Goal: Transaction & Acquisition: Book appointment/travel/reservation

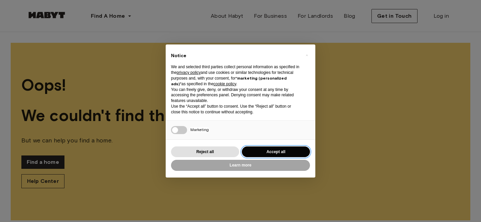
click at [274, 150] on button "Accept all" at bounding box center [276, 151] width 68 height 11
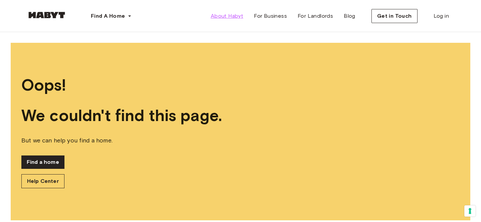
click at [232, 19] on span "About Habyt" at bounding box center [227, 16] width 32 height 8
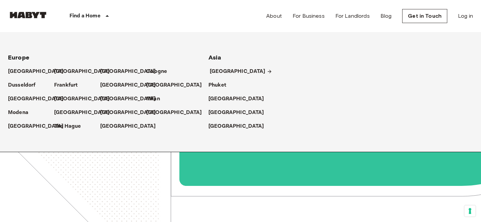
click at [218, 72] on p "[GEOGRAPHIC_DATA]" at bounding box center [238, 72] width 56 height 8
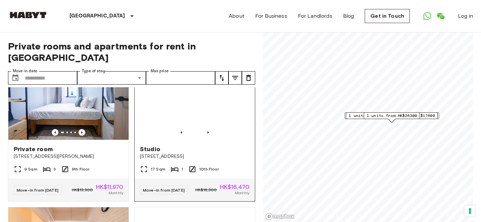
scroll to position [34, 0]
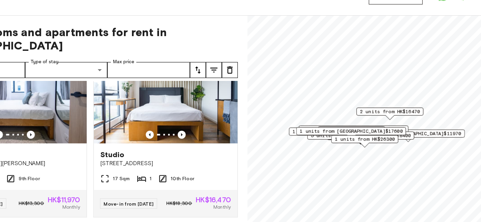
click at [320, 130] on span "1 units from HK$8520" at bounding box center [343, 129] width 84 height 6
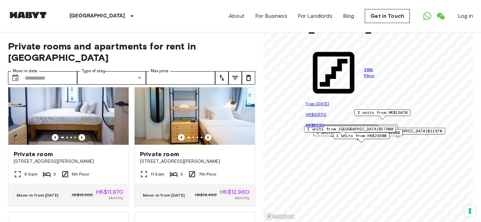
scroll to position [330, 0]
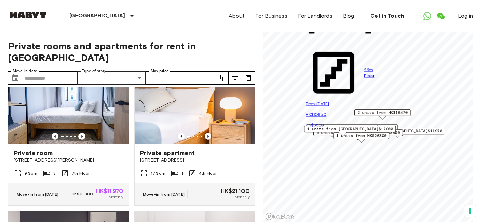
scroll to position [624, 0]
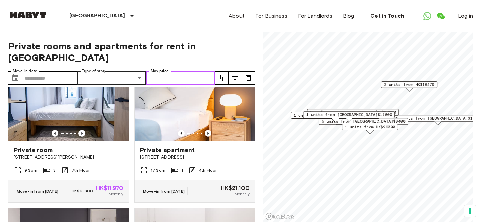
click at [181, 73] on input "Max price" at bounding box center [180, 77] width 69 height 13
click at [212, 71] on input "Max price" at bounding box center [180, 77] width 69 height 13
type input "*****"
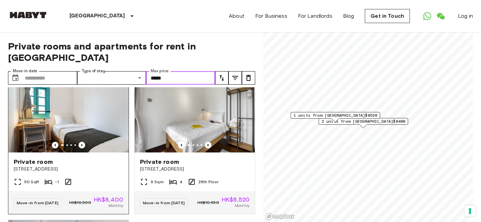
scroll to position [19, 0]
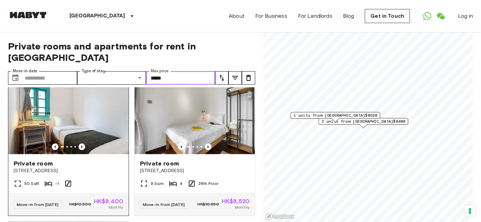
click at [82, 143] on icon "Previous image" at bounding box center [82, 146] width 7 height 7
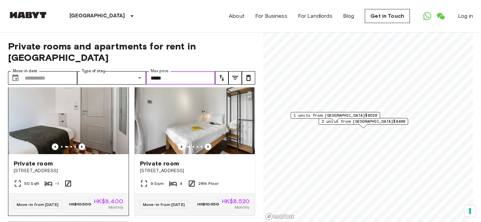
click at [82, 143] on icon "Previous image" at bounding box center [82, 146] width 7 height 7
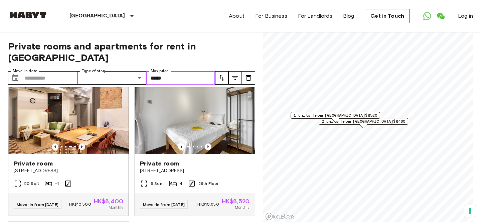
click at [82, 143] on icon "Previous image" at bounding box center [82, 146] width 7 height 7
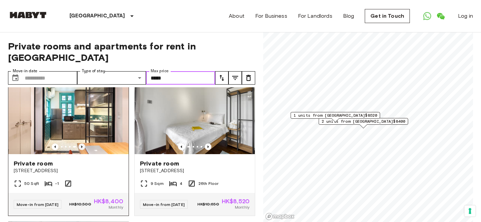
click at [82, 143] on icon "Previous image" at bounding box center [82, 146] width 7 height 7
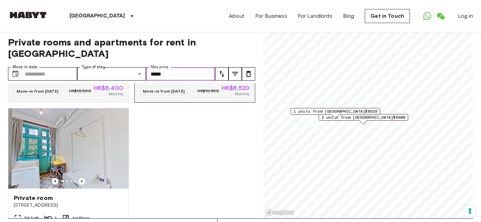
scroll to position [33, 0]
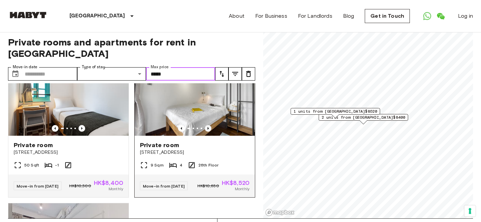
click at [208, 125] on icon "Previous image" at bounding box center [208, 128] width 7 height 7
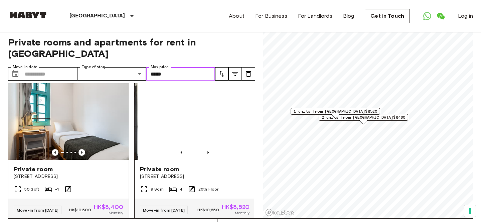
scroll to position [8, 0]
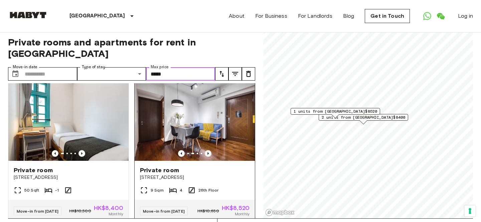
click at [209, 150] on icon "Previous image" at bounding box center [208, 153] width 7 height 7
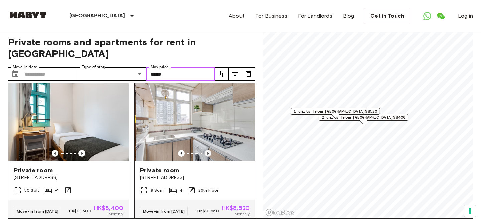
click at [209, 150] on icon "Previous image" at bounding box center [208, 153] width 7 height 7
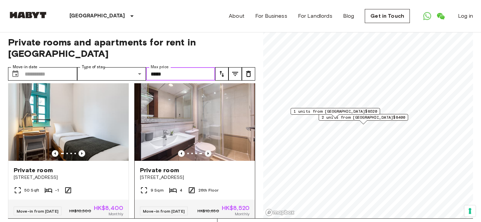
click at [209, 150] on icon "Previous image" at bounding box center [208, 153] width 7 height 7
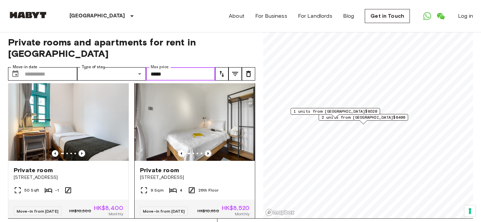
click at [209, 150] on icon "Previous image" at bounding box center [208, 153] width 7 height 7
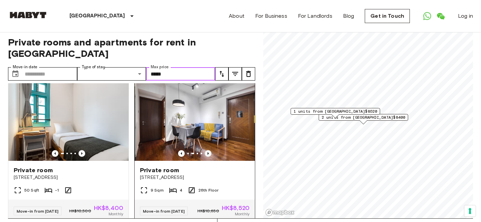
click at [209, 150] on icon "Previous image" at bounding box center [208, 153] width 7 height 7
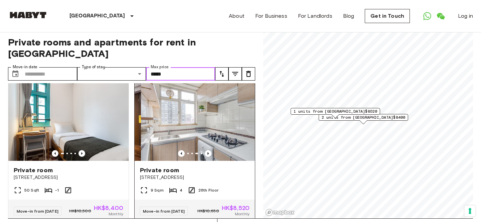
click at [208, 124] on img at bounding box center [201, 121] width 120 height 80
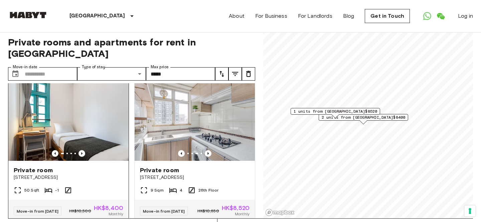
click at [108, 174] on span "88-90 Staunton Street" at bounding box center [69, 177] width 110 height 7
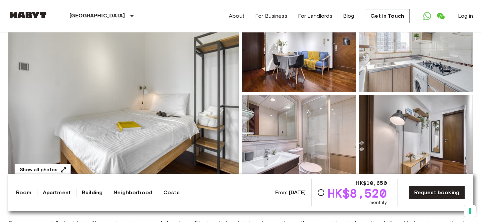
scroll to position [74, 0]
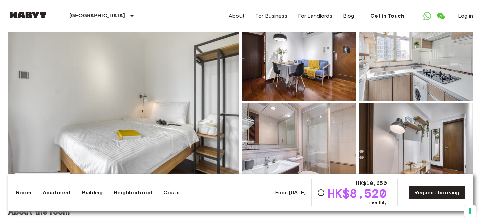
click at [164, 96] on img at bounding box center [123, 102] width 231 height 178
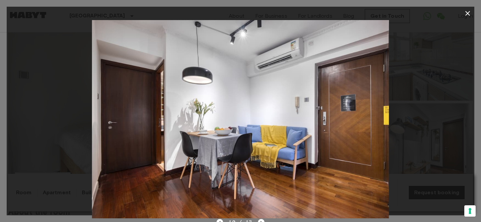
click at [164, 96] on img at bounding box center [240, 119] width 297 height 198
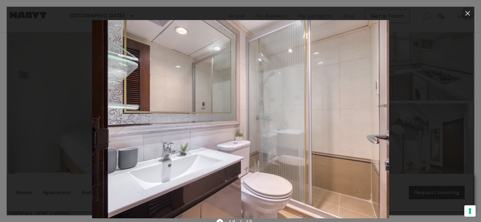
click at [468, 12] on icon "button" at bounding box center [468, 13] width 8 height 8
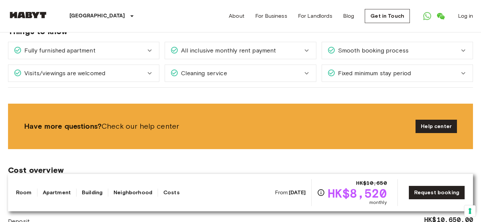
scroll to position [719, 0]
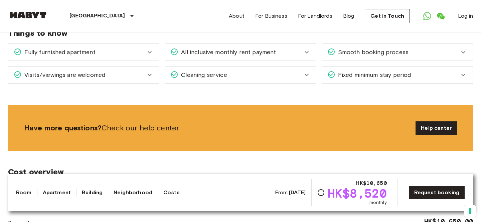
click at [450, 71] on div "Fixed minimum stay period" at bounding box center [394, 75] width 132 height 9
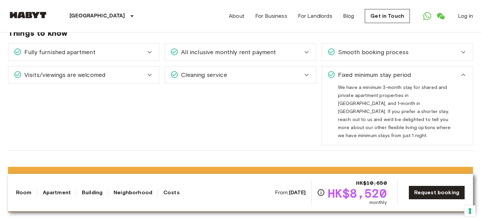
click at [441, 71] on div "Fixed minimum stay period" at bounding box center [394, 75] width 132 height 9
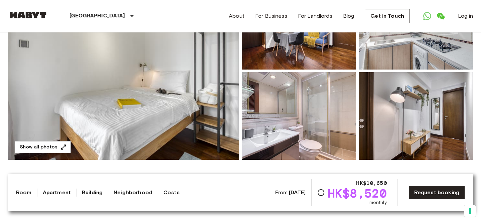
scroll to position [93, 0]
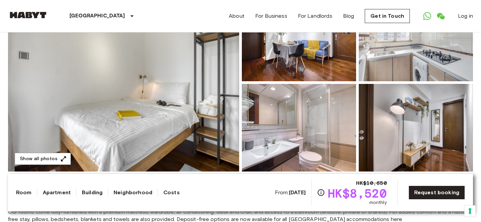
click at [198, 94] on img at bounding box center [123, 83] width 231 height 178
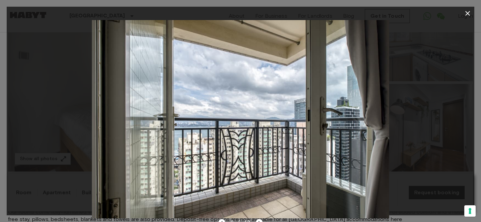
click at [467, 16] on icon "button" at bounding box center [468, 13] width 8 height 8
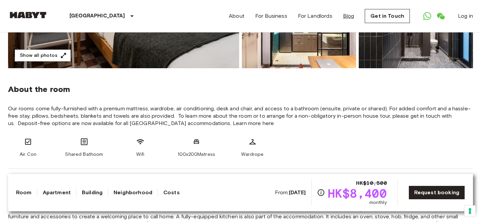
scroll to position [208, 0]
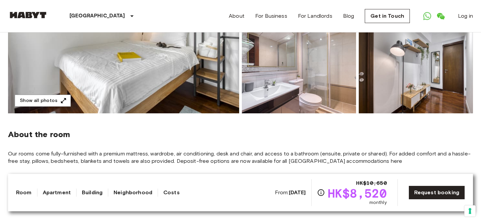
scroll to position [226, 0]
